Goal: Find specific page/section: Find specific page/section

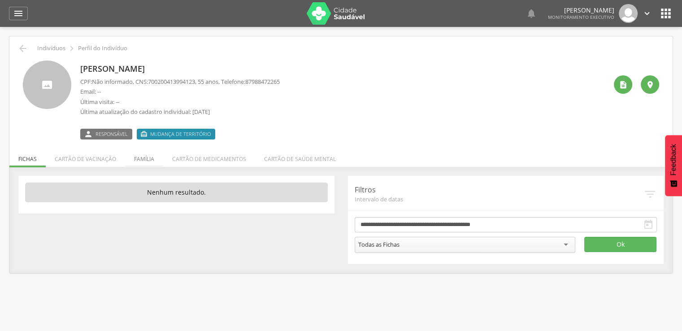
click at [148, 159] on li "Família" at bounding box center [144, 156] width 38 height 21
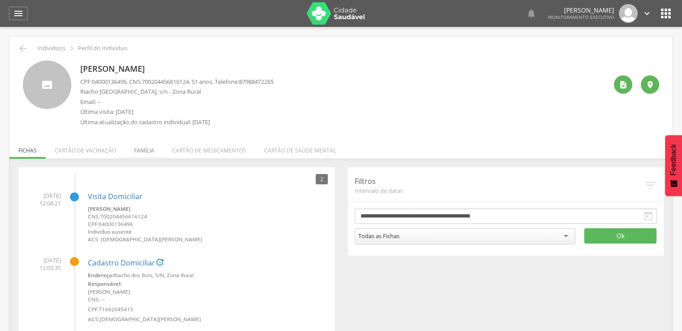
click at [144, 149] on li "Família" at bounding box center [144, 148] width 38 height 21
